Goal: Task Accomplishment & Management: Manage account settings

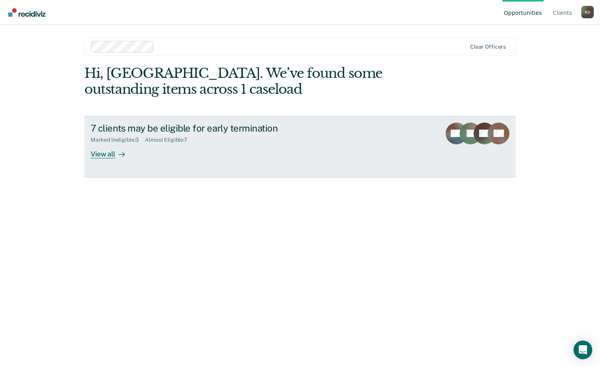
click at [104, 157] on div "View all" at bounding box center [113, 150] width 44 height 15
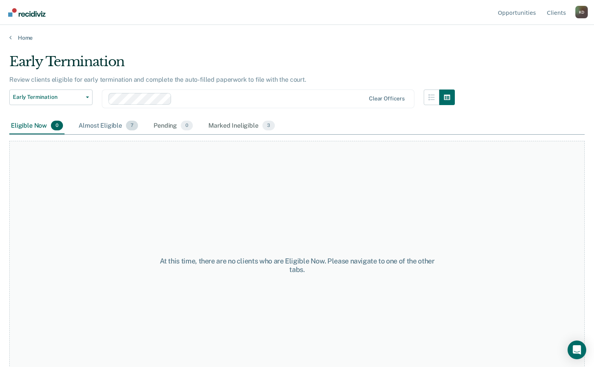
click at [105, 126] on div "Almost Eligible 7" at bounding box center [108, 125] width 63 height 17
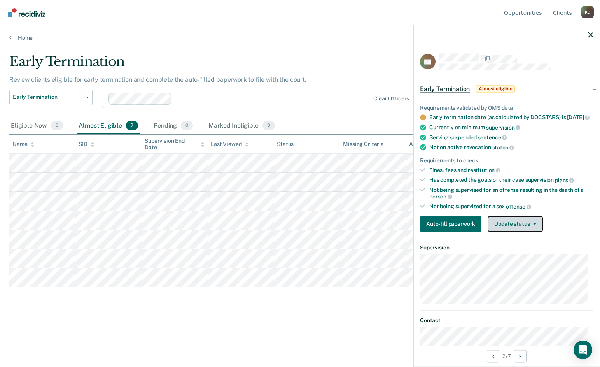
click at [505, 226] on button "Update status" at bounding box center [515, 224] width 55 height 16
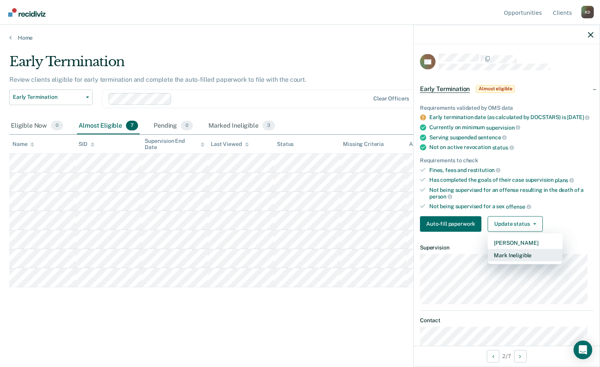
click at [507, 261] on button "Mark Ineligible" at bounding box center [525, 254] width 75 height 12
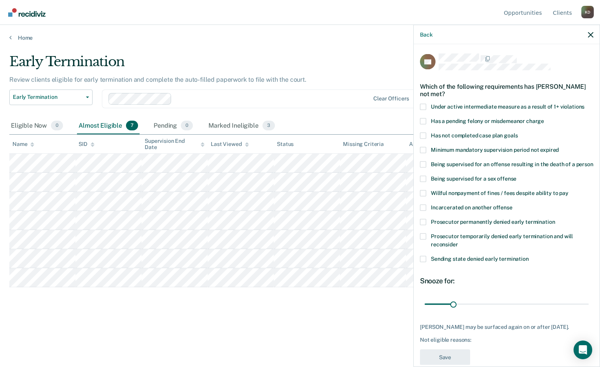
click at [476, 121] on span "Has a pending felony or misdemeanor charge" at bounding box center [487, 120] width 113 height 6
click at [544, 118] on input "Has a pending felony or misdemeanor charge" at bounding box center [544, 118] width 0 height 0
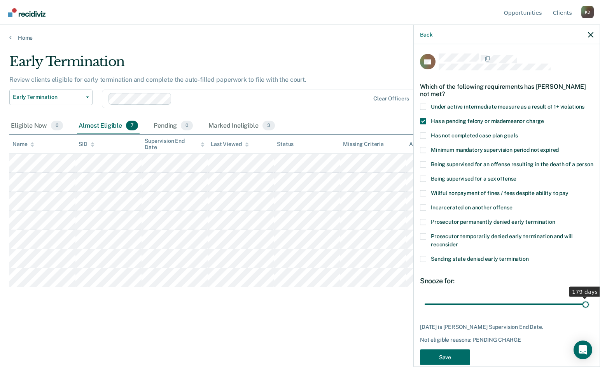
drag, startPoint x: 453, startPoint y: 309, endPoint x: 589, endPoint y: 318, distance: 136.3
type input "179"
click at [589, 311] on input "range" at bounding box center [507, 304] width 164 height 14
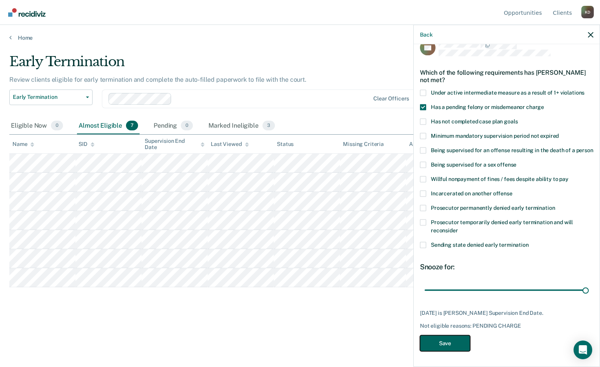
click at [455, 346] on button "Save" at bounding box center [445, 343] width 50 height 16
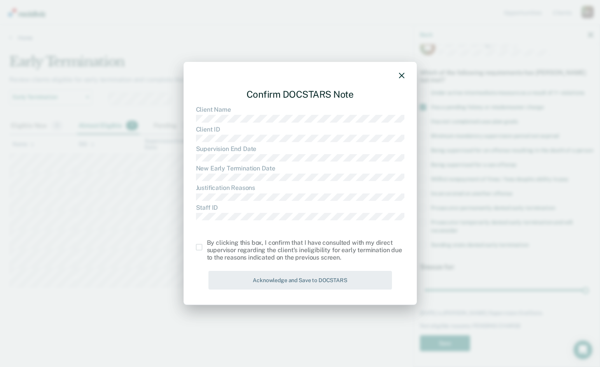
click at [199, 246] on span at bounding box center [199, 247] width 6 height 6
click at [207, 244] on input "checkbox" at bounding box center [207, 244] width 0 height 0
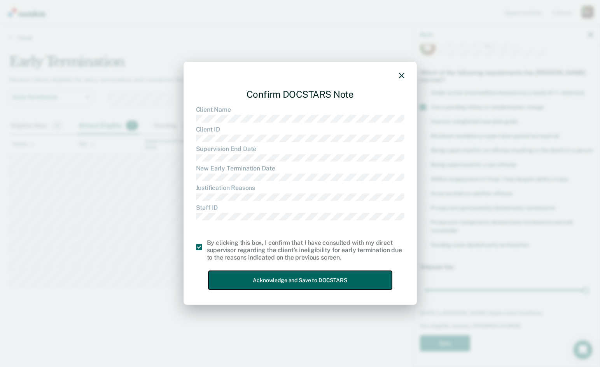
click at [208, 277] on button "Acknowledge and Save to DOCSTARS" at bounding box center [300, 280] width 184 height 19
